Goal: Book appointment/travel/reservation

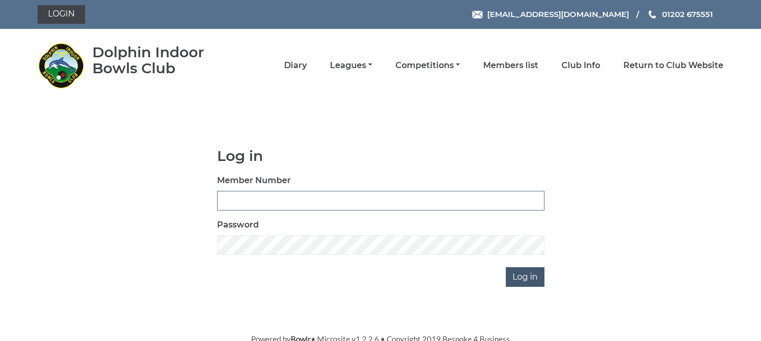
type input "1535"
click at [523, 278] on input "Log in" at bounding box center [525, 277] width 39 height 20
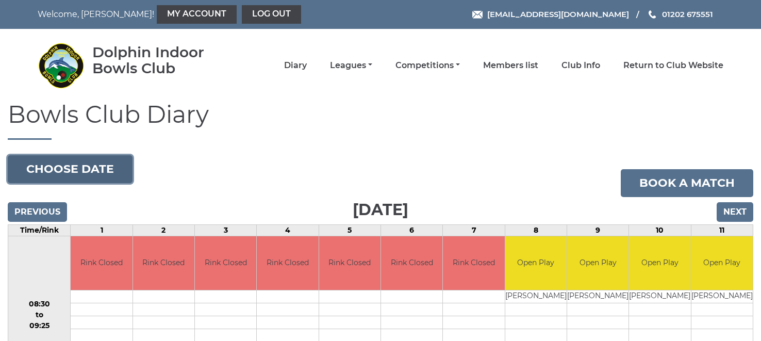
click at [41, 170] on button "Choose date" at bounding box center [70, 169] width 125 height 28
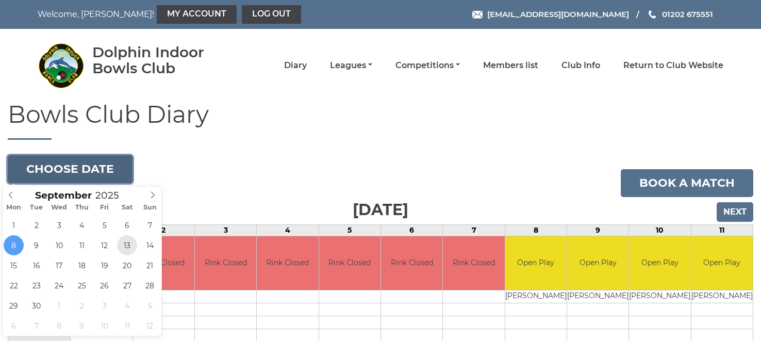
type input "2025-09-13"
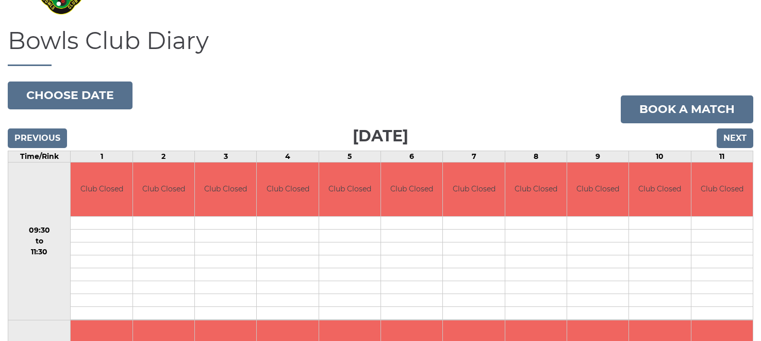
scroll to position [46, 0]
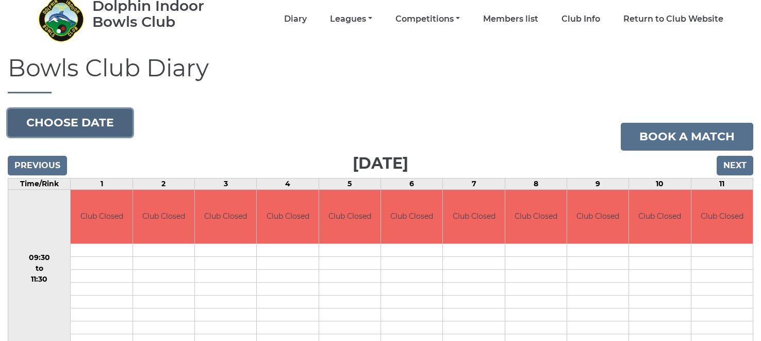
click at [86, 115] on button "Choose date" at bounding box center [70, 123] width 125 height 28
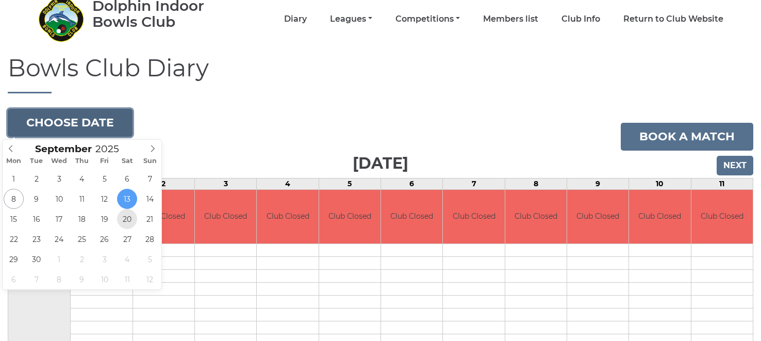
type input "2025-09-20"
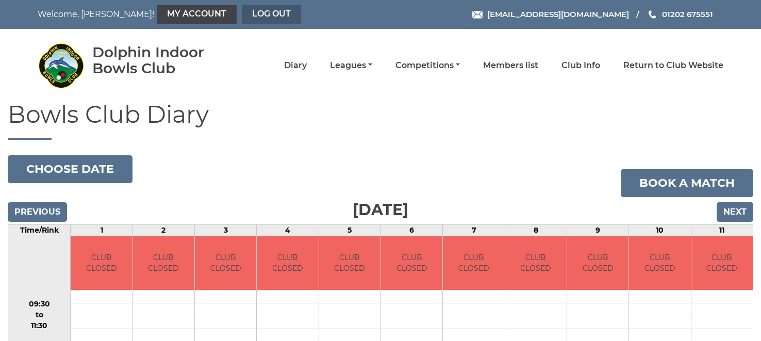
click at [242, 11] on link "Log out" at bounding box center [271, 14] width 59 height 19
